Goal: Information Seeking & Learning: Learn about a topic

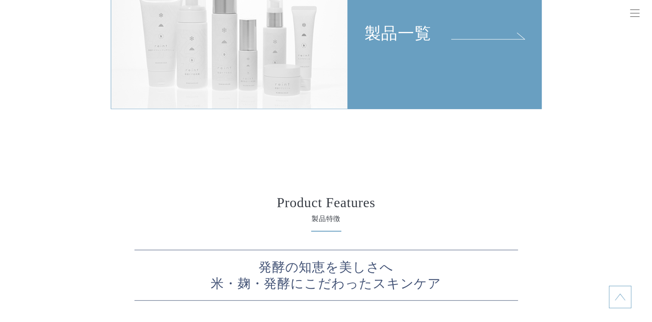
scroll to position [1897, 0]
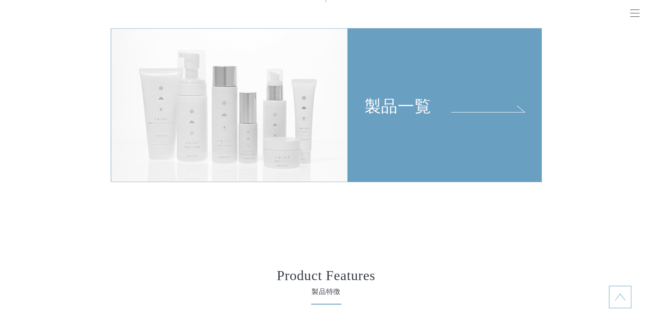
click at [302, 48] on img at bounding box center [229, 105] width 237 height 154
click at [345, 112] on img at bounding box center [229, 105] width 237 height 154
click at [397, 116] on div "製品一覧" at bounding box center [444, 72] width 193 height 87
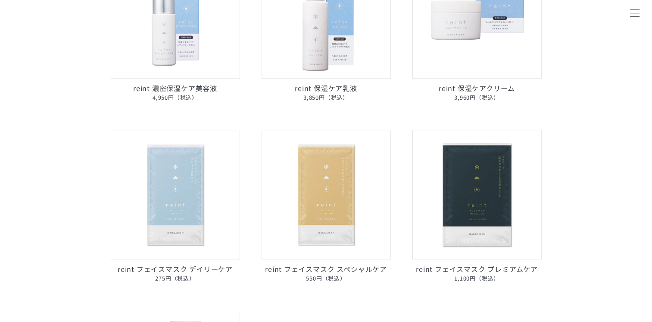
scroll to position [560, 0]
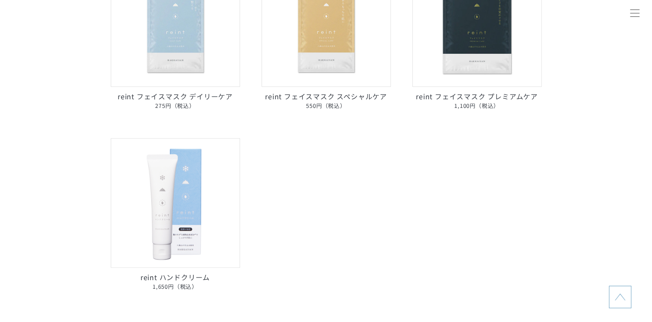
click at [469, 68] on img at bounding box center [477, 21] width 129 height 129
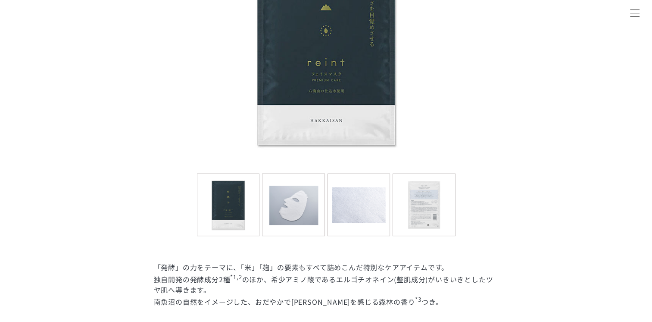
scroll to position [345, 0]
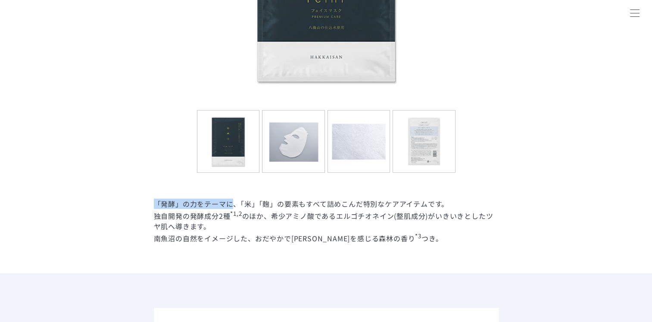
drag, startPoint x: 154, startPoint y: 202, endPoint x: 233, endPoint y: 196, distance: 79.1
click at [233, 196] on dl "reint フェイスマスク プレミアムケア フェイスマスク 「発酵」の力で プレミアムなエイジングケア *1 。 「発酵」の力をテーマに、「米」「麹」の要素も…" at bounding box center [326, 15] width 345 height 516
copy dd "「発酵」の力をテーマに"
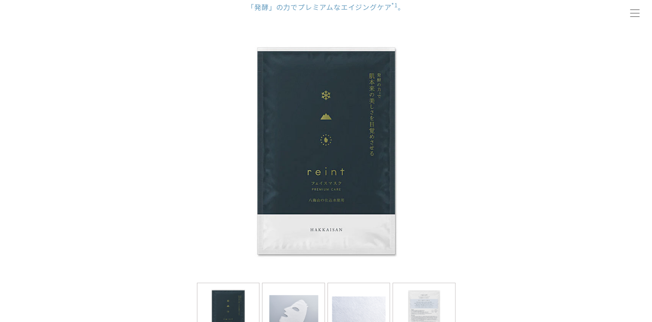
scroll to position [0, 0]
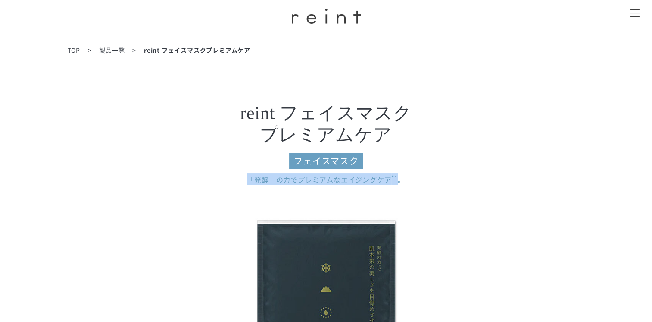
drag, startPoint x: 243, startPoint y: 181, endPoint x: 397, endPoint y: 183, distance: 153.9
click at [397, 183] on dd "「発酵」の力で プレミアムなエイジングケア *1 。" at bounding box center [326, 179] width 345 height 12
copy dd "「発酵」の力で プレミアムなエイジングケア *1"
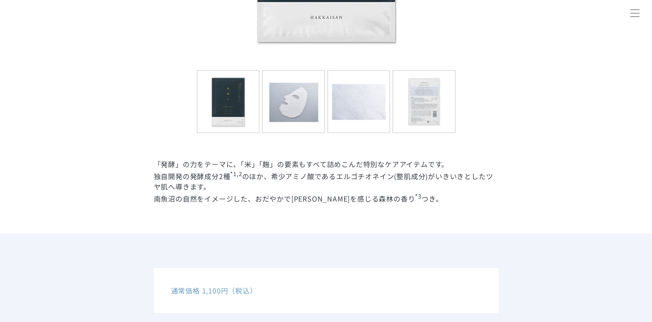
scroll to position [388, 0]
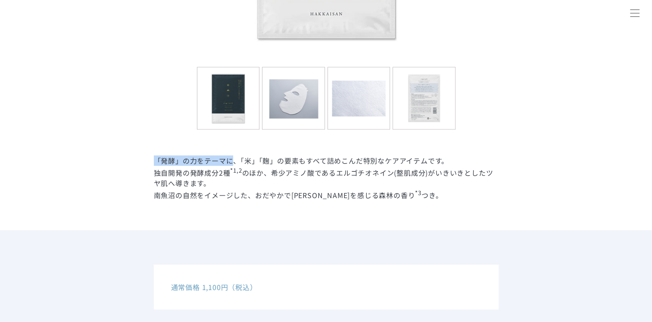
drag, startPoint x: 154, startPoint y: 161, endPoint x: 230, endPoint y: 161, distance: 75.9
click at [230, 161] on dd "「発酵」の力をテーマに、「米」「麹」の要素もすべて詰めこんだ特別なケアアイテムです。 独自開発の発酵成分2種 *1,2 のほか、希少アミノ酸であるエルゴチオネ…" at bounding box center [326, 177] width 345 height 44
copy dd "「発酵」の力をテーマに"
drag, startPoint x: 108, startPoint y: 187, endPoint x: 122, endPoint y: 182, distance: 15.0
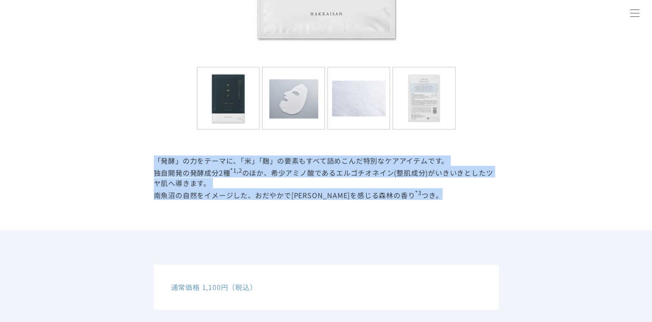
drag, startPoint x: 155, startPoint y: 158, endPoint x: 535, endPoint y: 197, distance: 381.8
copy dd "「発酵」の力をテーマに、「米」「麹」の要素もすべて詰めこんだ特別なケアアイテムです。 独自開発の発酵成分2種 *1,2 のほか、希少アミノ酸であるエルゴチオネ…"
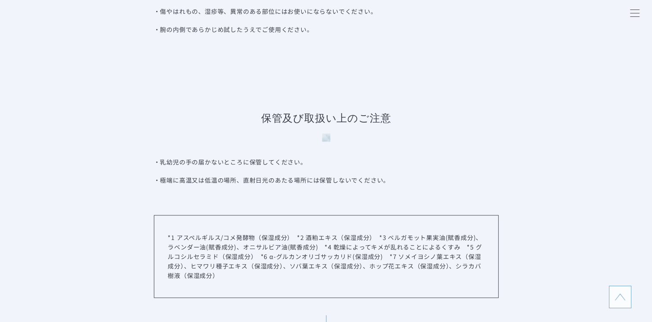
scroll to position [4311, 0]
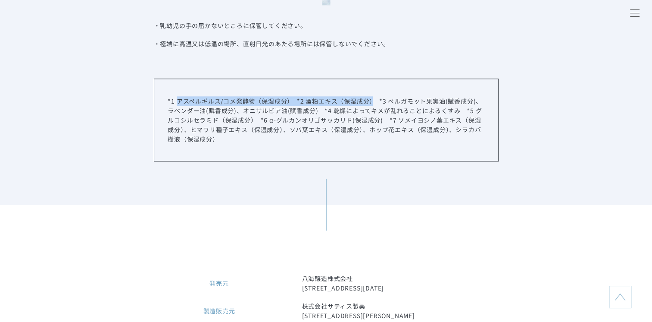
drag, startPoint x: 178, startPoint y: 131, endPoint x: 372, endPoint y: 135, distance: 193.6
click at [372, 135] on p "*1 アスペルギルス/コメ発酵物（保湿成分）　*2 酒粕エキス（保湿成分）　*3 ベルガモット果実油(賦香成分)、ラベンダー油(賦香成分)、オニサルビア油(賦…" at bounding box center [326, 119] width 316 height 47
copy p "アスペルギルス/コメ発酵物（保湿成分）　*2 酒粕エキス（保湿成分）"
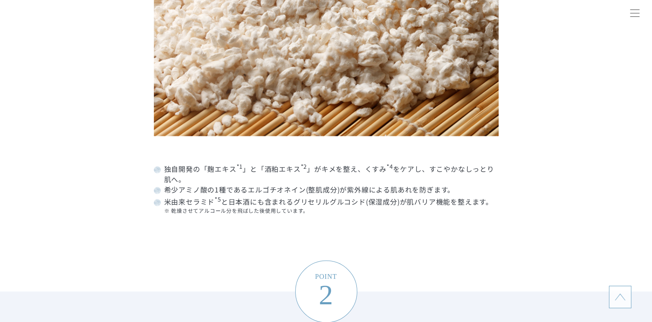
scroll to position [1164, 0]
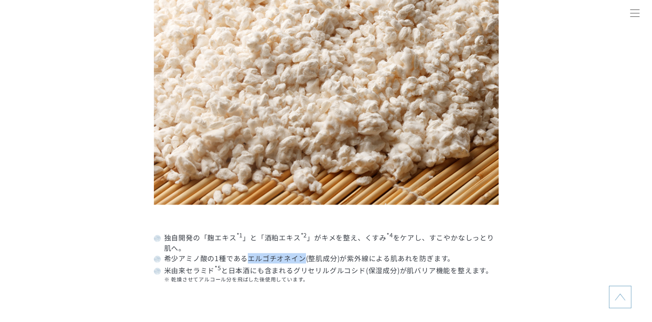
drag, startPoint x: 249, startPoint y: 259, endPoint x: 303, endPoint y: 258, distance: 54.8
click at [303, 258] on dd "希少アミノ酸の1種であるエルゴチオネイン(整肌成分)が紫外線による肌あれを防ぎます。" at bounding box center [326, 258] width 345 height 10
copy dd "エルゴチオネイン"
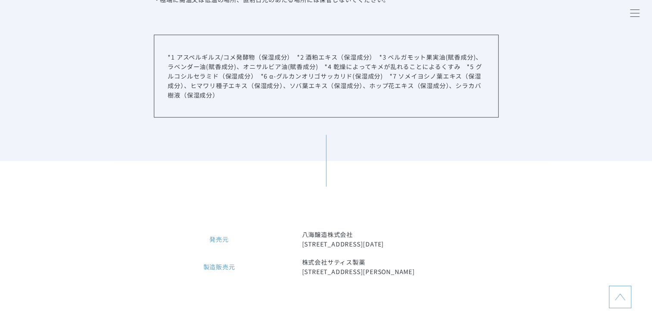
scroll to position [4354, 0]
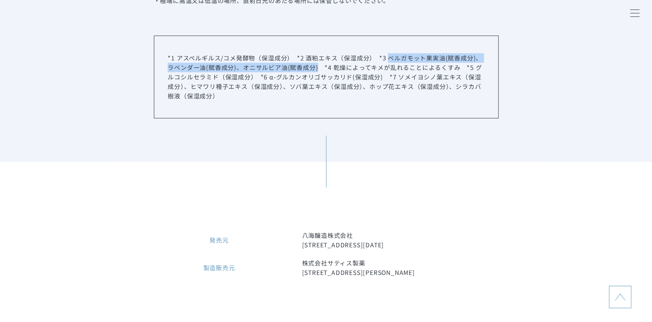
drag, startPoint x: 388, startPoint y: 87, endPoint x: 321, endPoint y: 97, distance: 67.9
click at [321, 97] on p "*1 アスペルギルス/コメ発酵物（保湿成分）　*2 酒粕エキス（保湿成分）　*3 ベルガモット果実油(賦香成分)、ラベンダー油(賦香成分)、オニサルビア油(賦…" at bounding box center [326, 76] width 316 height 47
copy p "ベルガモット果実油(賦香成分)、ラベンダー油(賦香成分)、オニサルビア油(賦香成分)"
